Goal: Task Accomplishment & Management: Complete application form

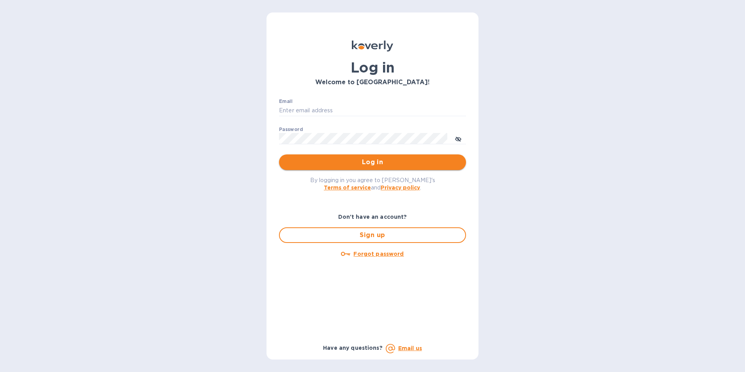
type input "[EMAIL_ADDRESS][DOMAIN_NAME]"
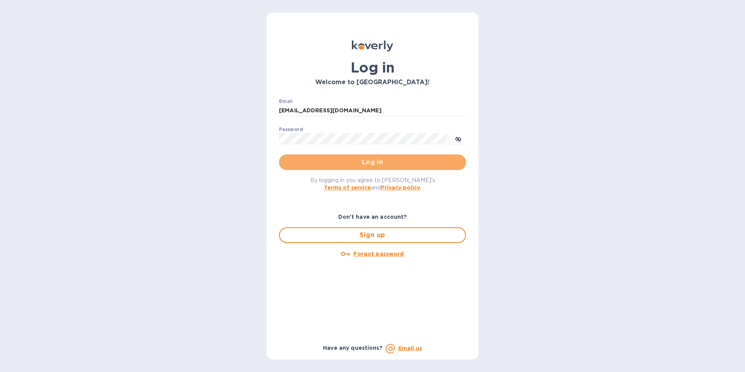
drag, startPoint x: 372, startPoint y: 158, endPoint x: 372, endPoint y: 162, distance: 3.9
click at [372, 159] on span "Log in" at bounding box center [372, 162] width 175 height 9
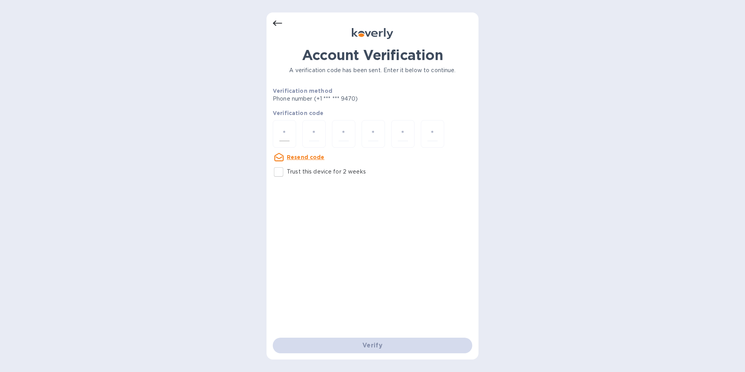
click at [288, 133] on input "number" at bounding box center [285, 134] width 10 height 14
type input "4"
type input "7"
type input "8"
type input "5"
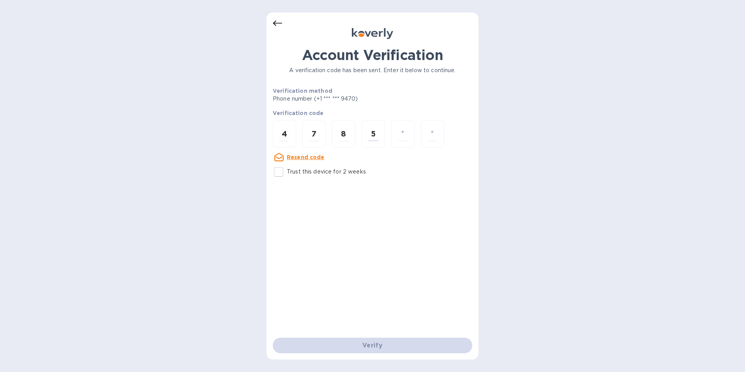
type input "6"
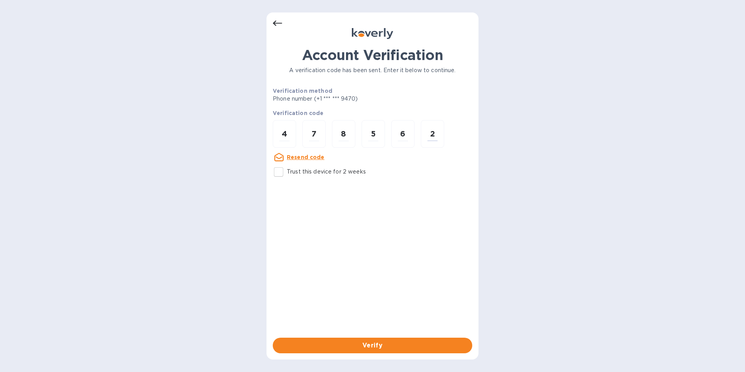
type input "2"
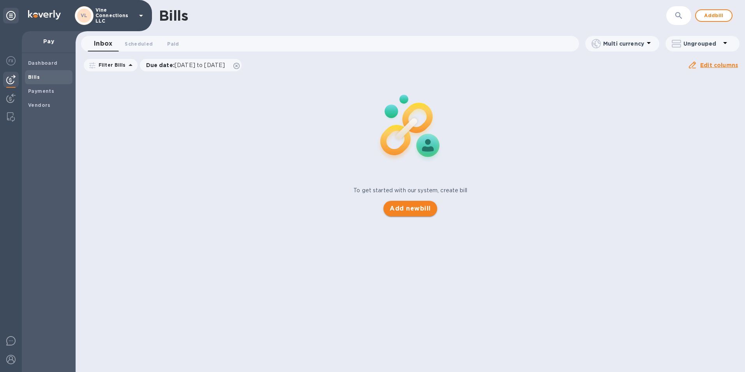
click at [410, 212] on span "Add new bill" at bounding box center [410, 208] width 41 height 9
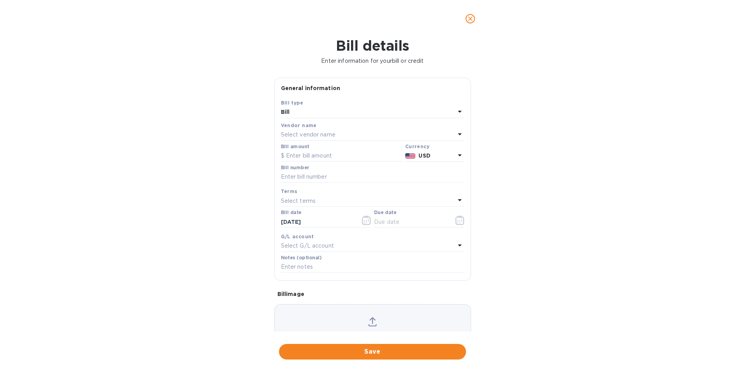
click at [356, 131] on div "Select vendor name" at bounding box center [368, 134] width 174 height 11
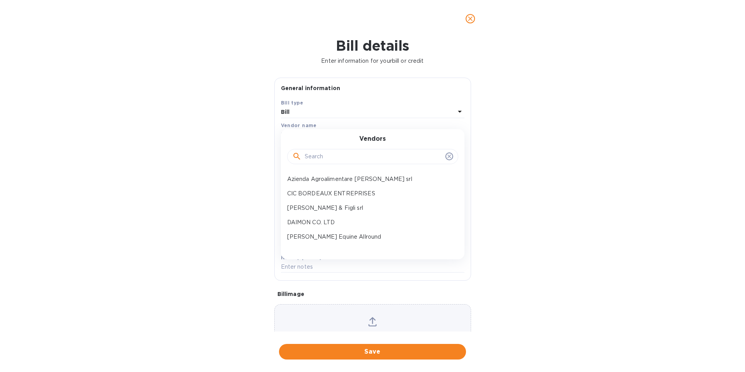
click at [327, 156] on input "text" at bounding box center [374, 157] width 138 height 12
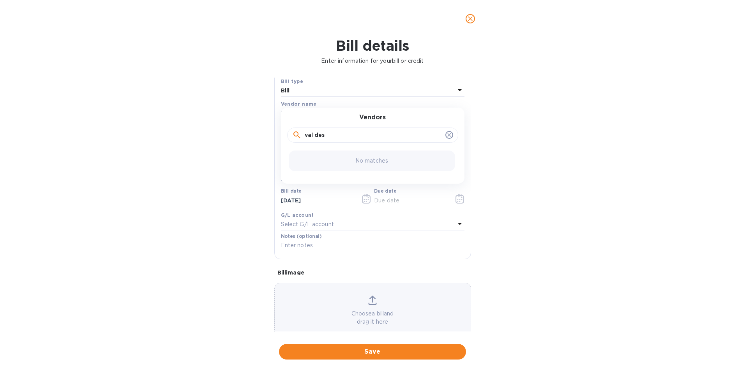
scroll to position [38, 0]
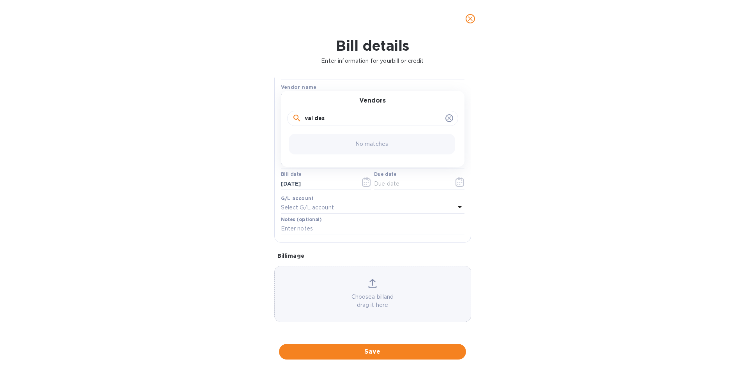
click at [362, 119] on input "val des" at bounding box center [374, 119] width 138 height 12
type input "val"
click at [342, 118] on input "val" at bounding box center [374, 119] width 138 height 12
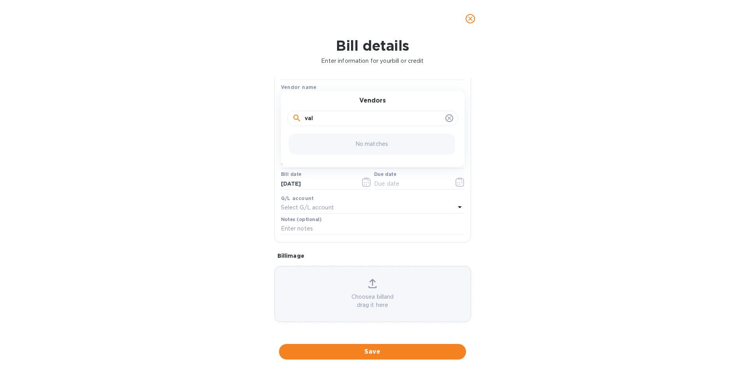
click at [342, 118] on input "val" at bounding box center [374, 119] width 138 height 12
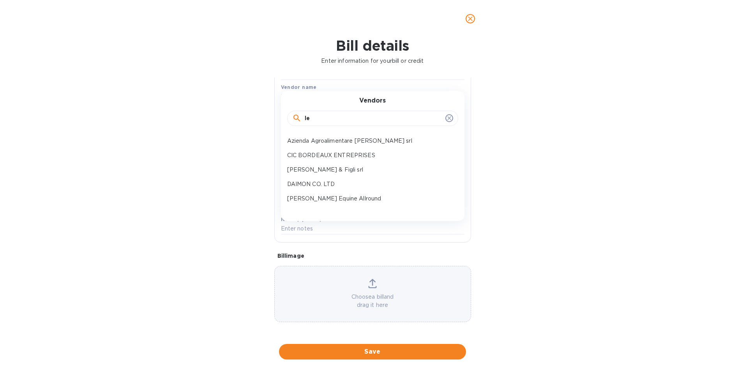
type input "les"
drag, startPoint x: 335, startPoint y: 118, endPoint x: 115, endPoint y: 138, distance: 221.1
click at [115, 138] on div "Bill details Enter information for your bill or credit General information Save…" at bounding box center [372, 204] width 745 height 335
